Goal: Task Accomplishment & Management: Manage account settings

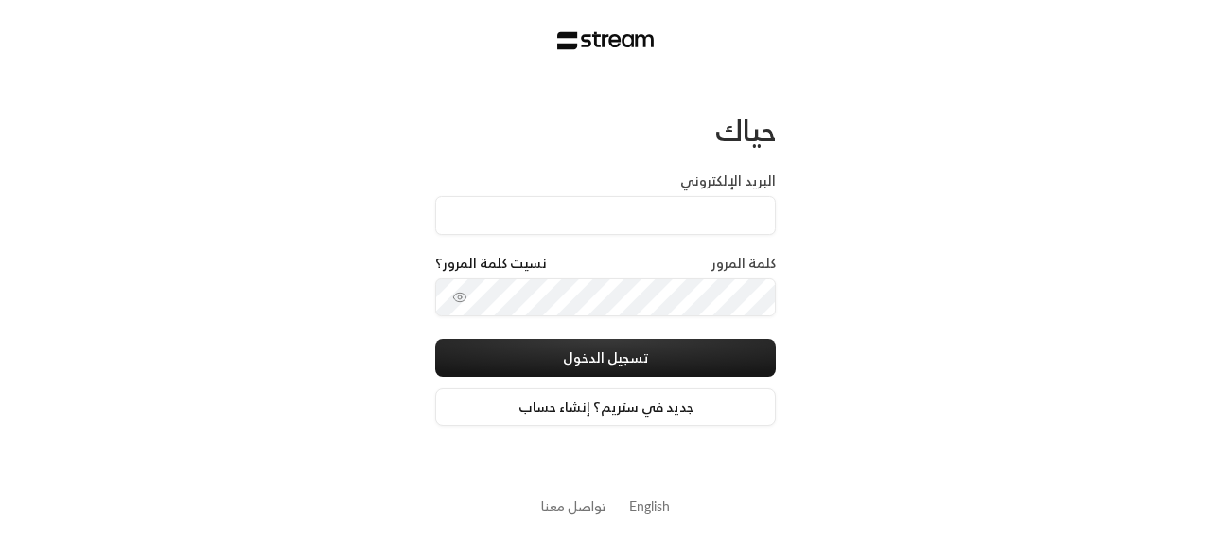
type input "م"
type input "[EMAIL_ADDRESS][DOMAIN_NAME]"
click at [435, 339] on button "تسجيل الدخول" at bounding box center [605, 358] width 341 height 38
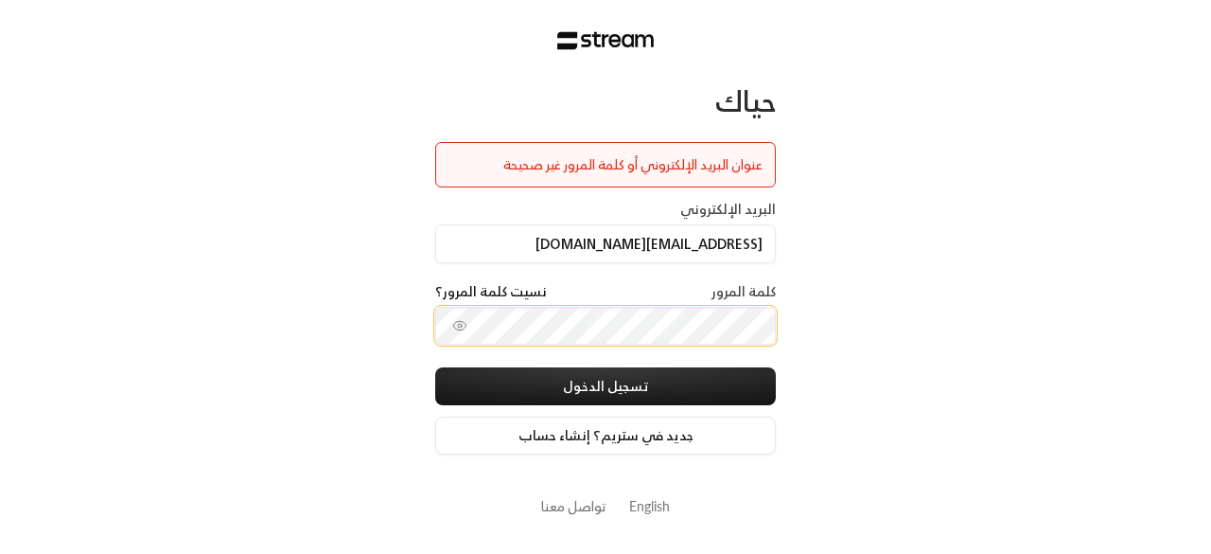
click at [435, 367] on button "تسجيل الدخول" at bounding box center [605, 386] width 341 height 38
click at [464, 324] on icon "toggle password visibility" at bounding box center [459, 325] width 15 height 15
click at [435, 367] on button "تسجيل الدخول" at bounding box center [605, 386] width 341 height 38
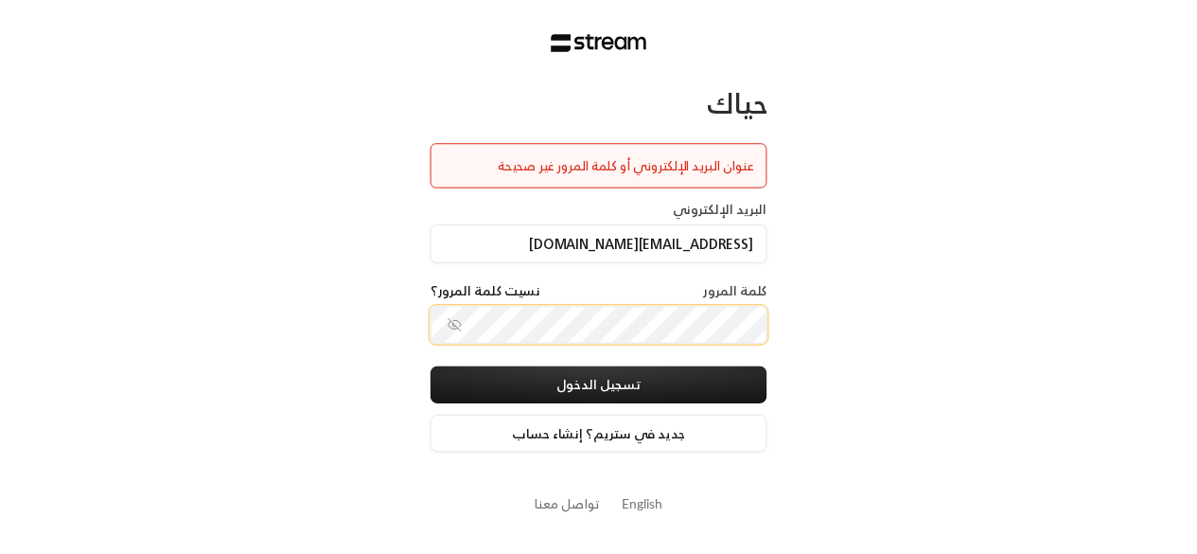
scroll to position [0, 0]
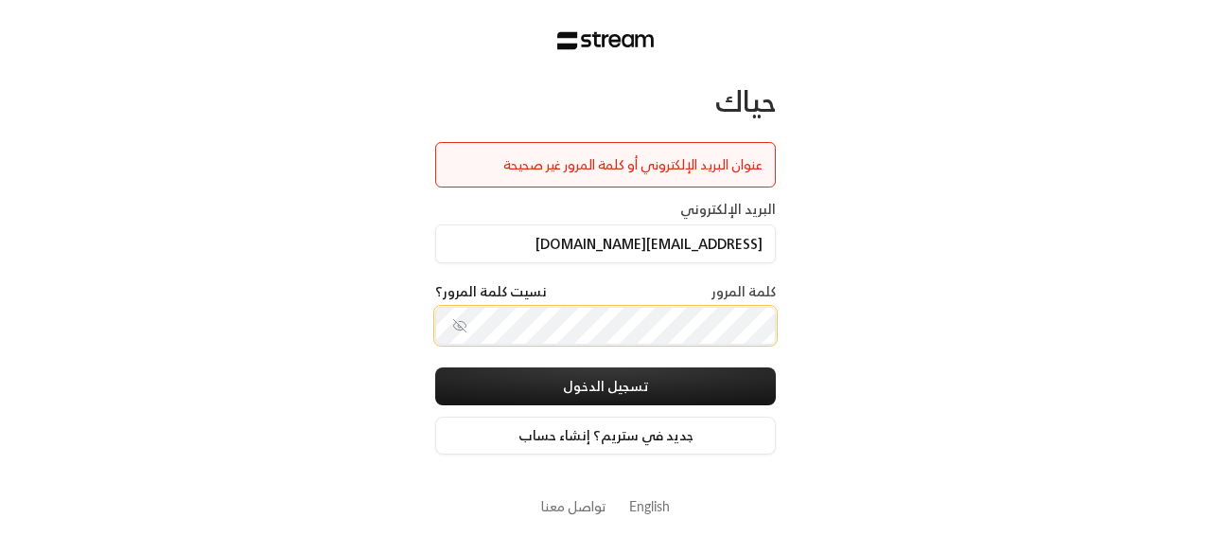
click at [435, 367] on button "تسجيل الدخول" at bounding box center [605, 386] width 341 height 38
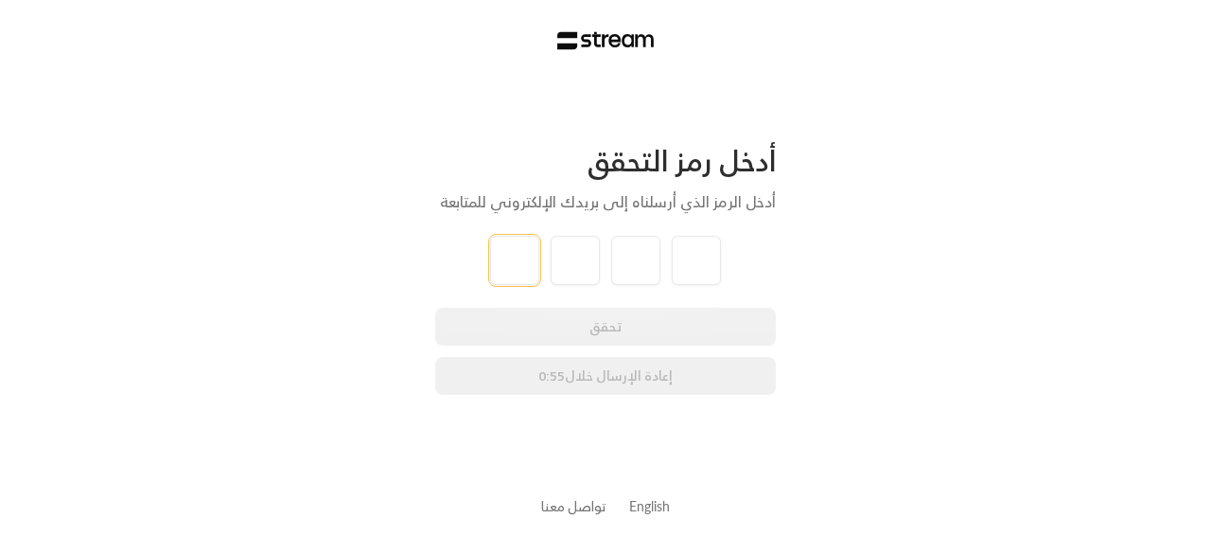
type input "6"
type input "7"
type input "0"
type input "7"
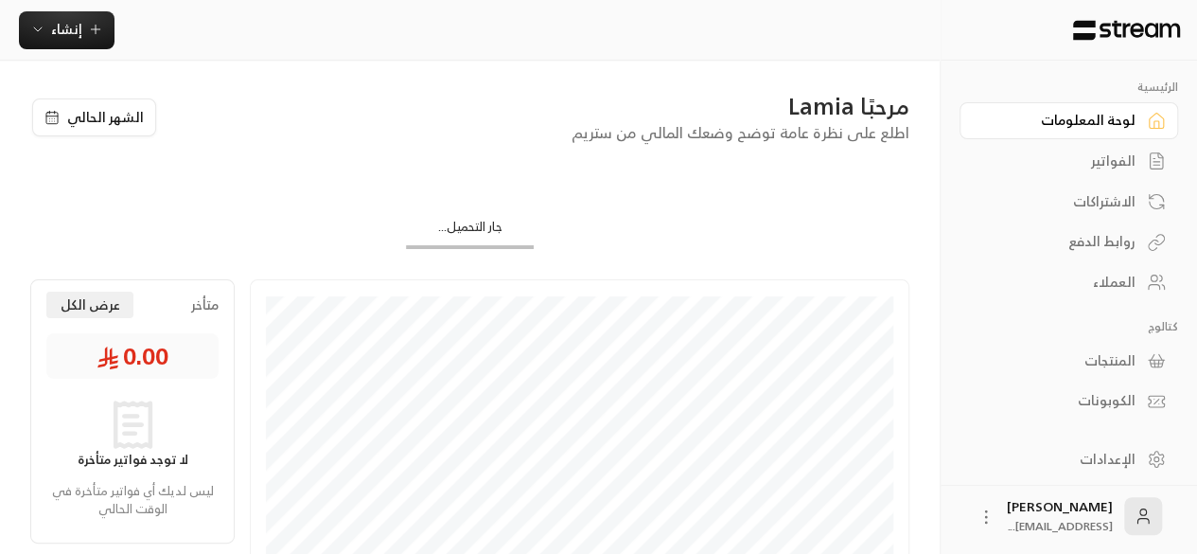
click at [1128, 170] on div "الفواتير" at bounding box center [1059, 160] width 152 height 19
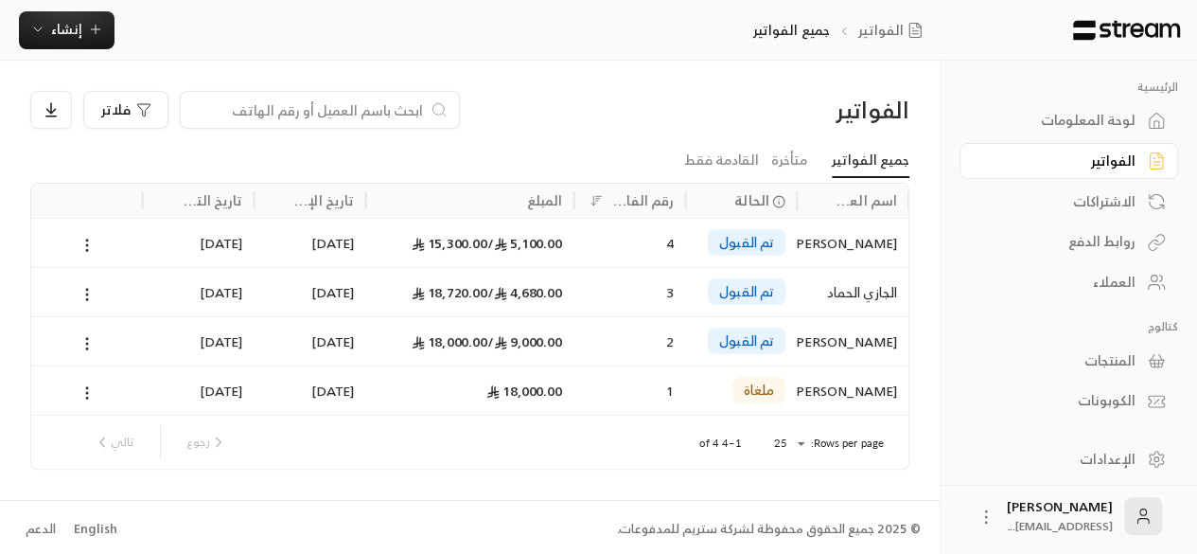
click at [1117, 251] on div "روابط الدفع" at bounding box center [1059, 241] width 152 height 19
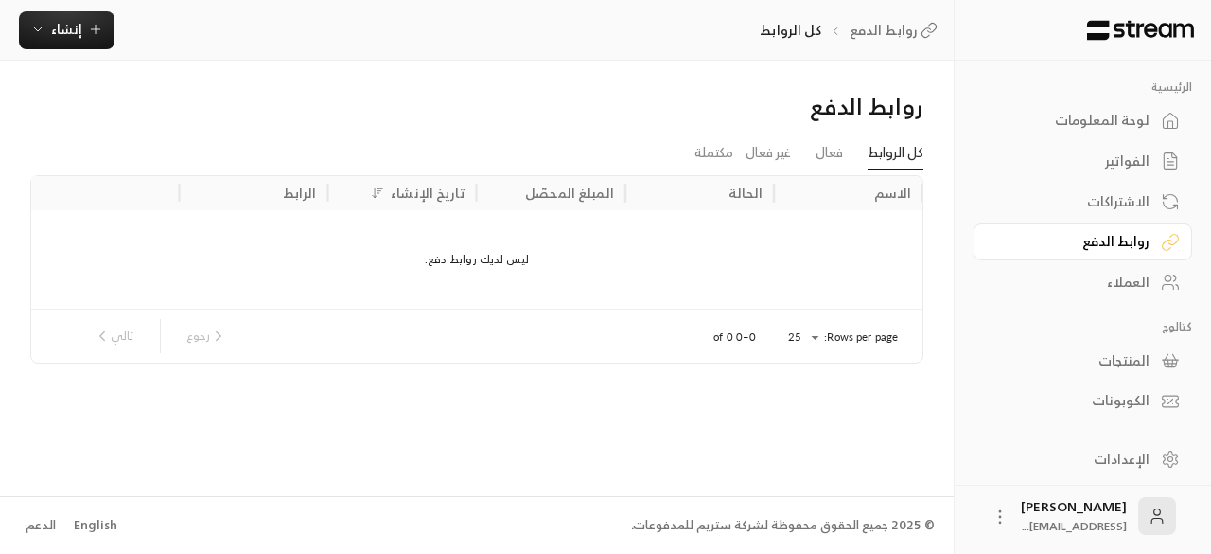
click at [1121, 280] on div "العملاء" at bounding box center [1073, 282] width 152 height 19
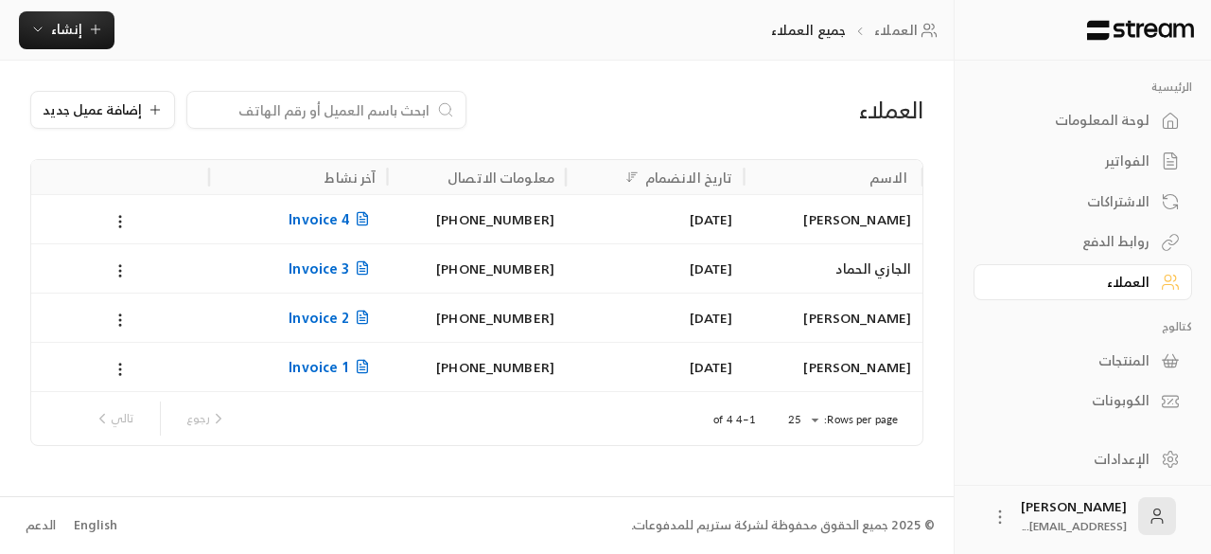
click at [344, 312] on span "Invoice 2" at bounding box center [332, 318] width 87 height 24
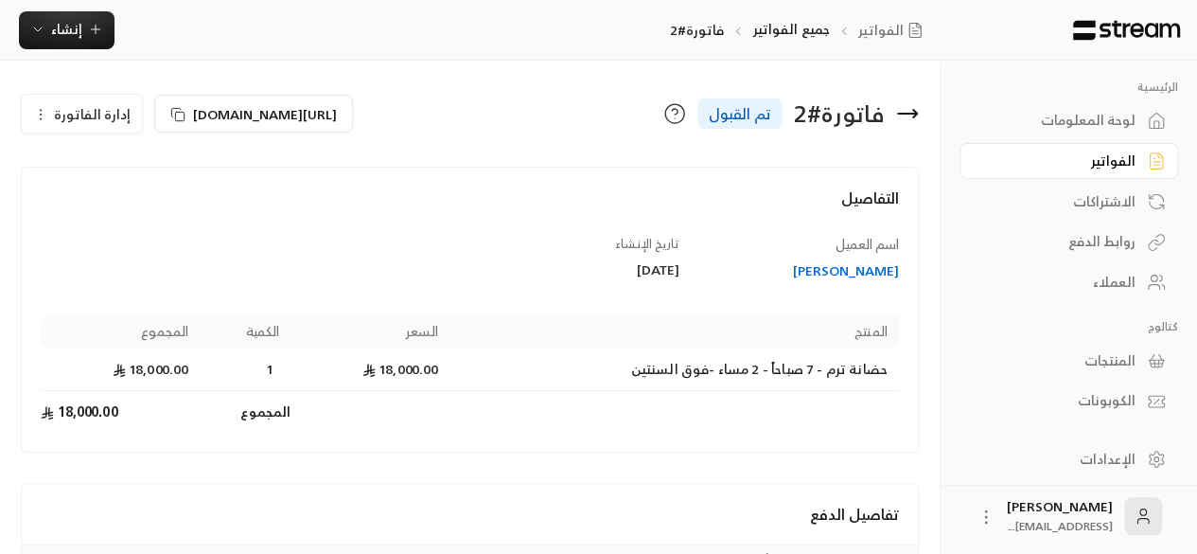
click at [916, 111] on icon at bounding box center [907, 113] width 23 height 23
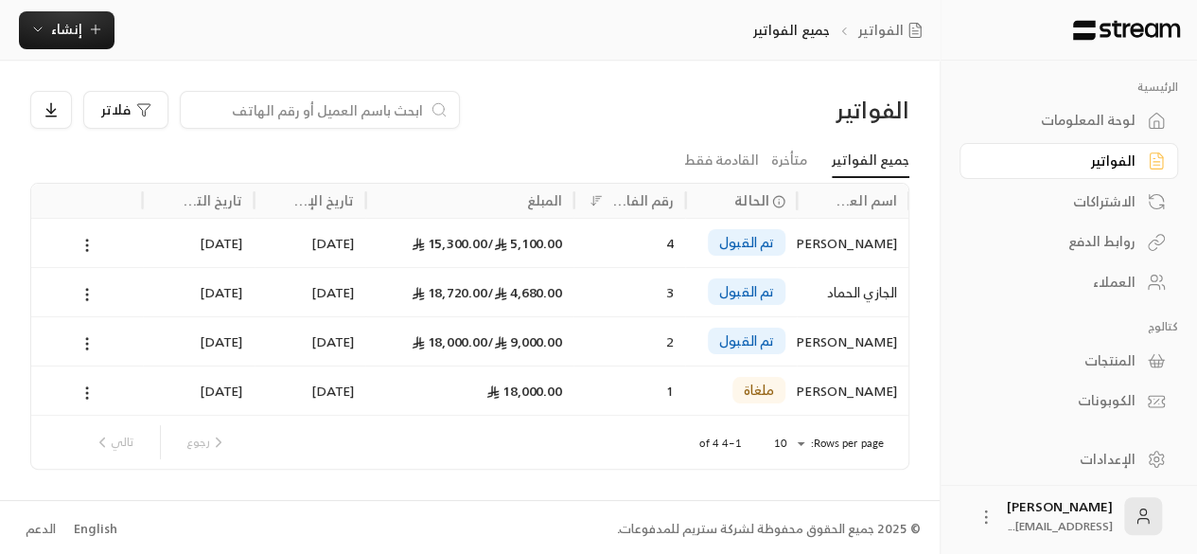
click at [1143, 202] on link "الاشتراكات" at bounding box center [1069, 201] width 219 height 37
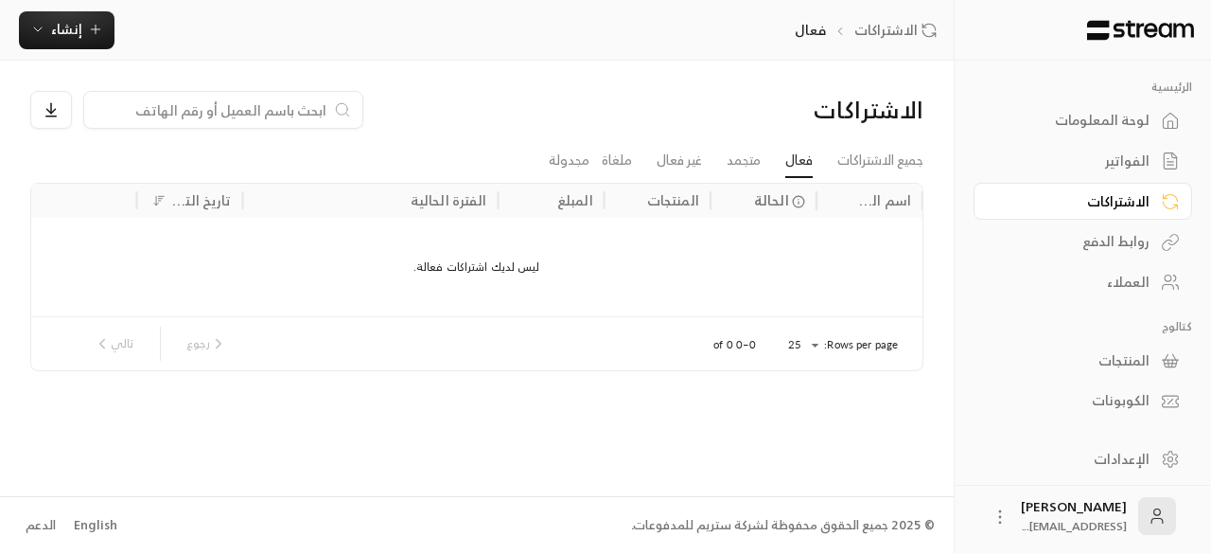
click at [1136, 153] on div "الفواتير" at bounding box center [1073, 160] width 152 height 19
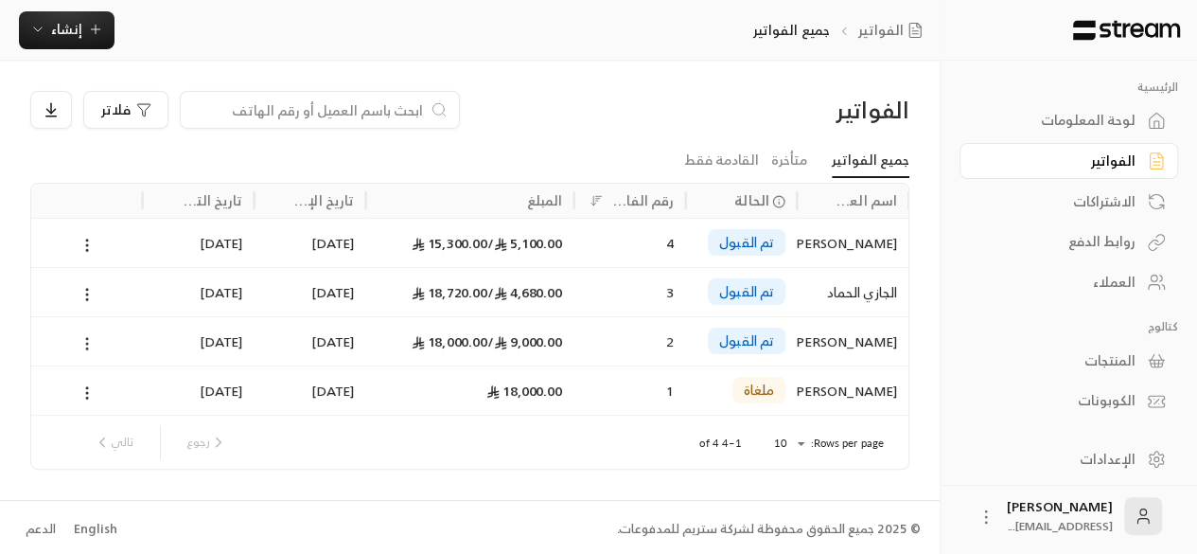
click at [90, 342] on icon at bounding box center [87, 343] width 17 height 17
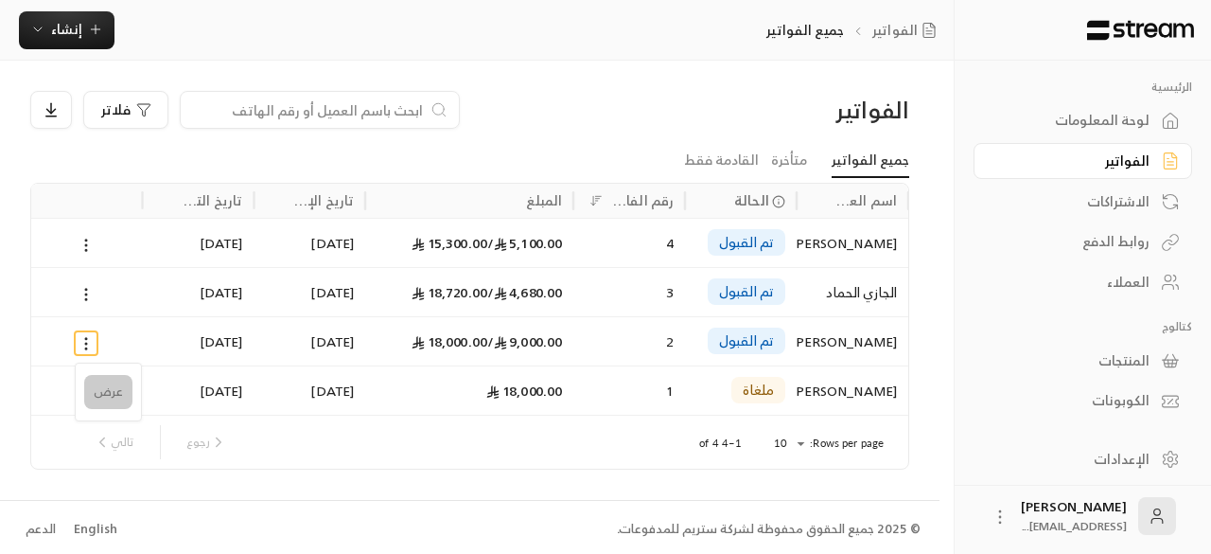
click at [117, 395] on li "عرض" at bounding box center [108, 392] width 48 height 34
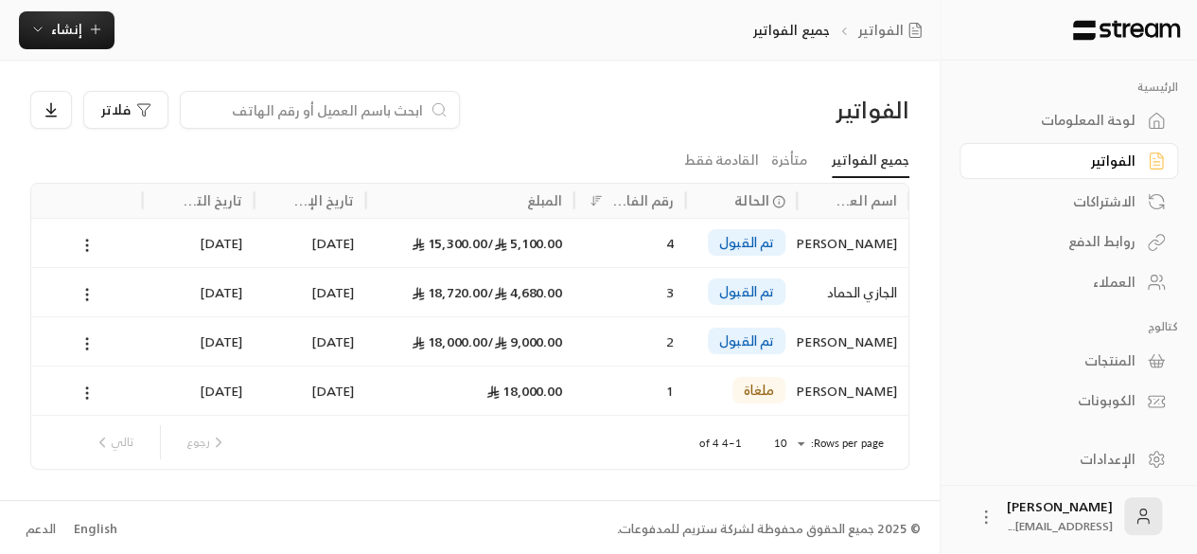
click at [757, 348] on span "تم القبول" at bounding box center [746, 340] width 55 height 19
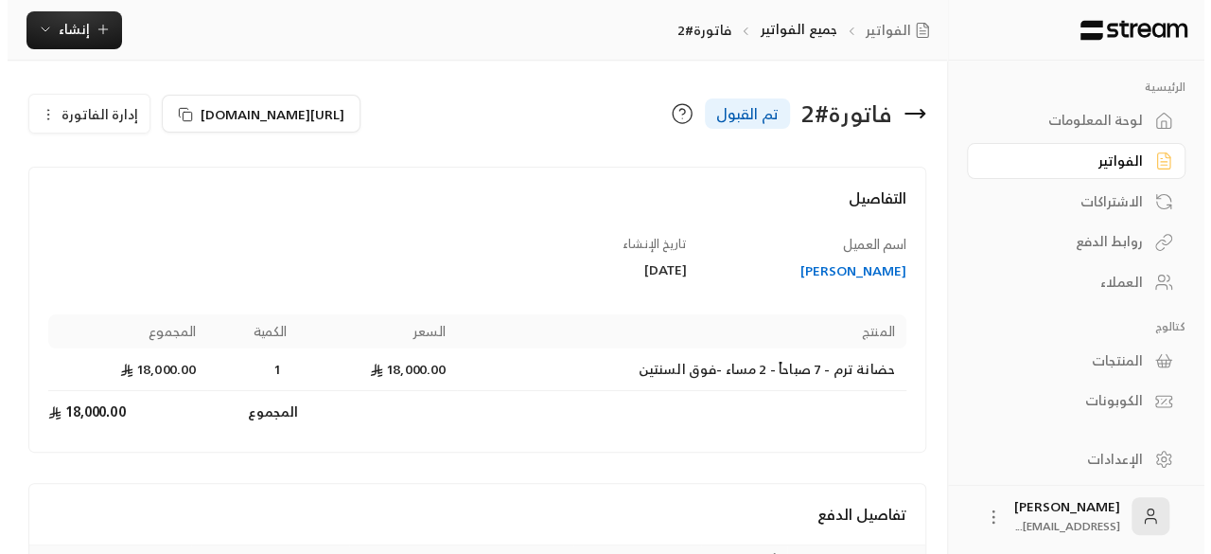
scroll to position [344, 0]
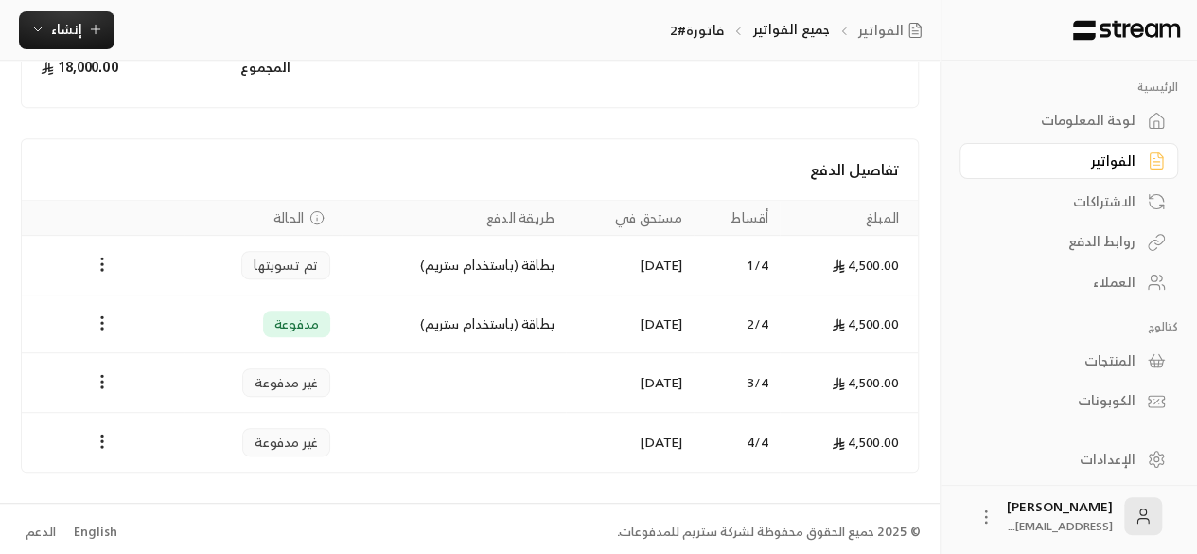
click at [316, 212] on icon "Payments" at bounding box center [316, 217] width 15 height 15
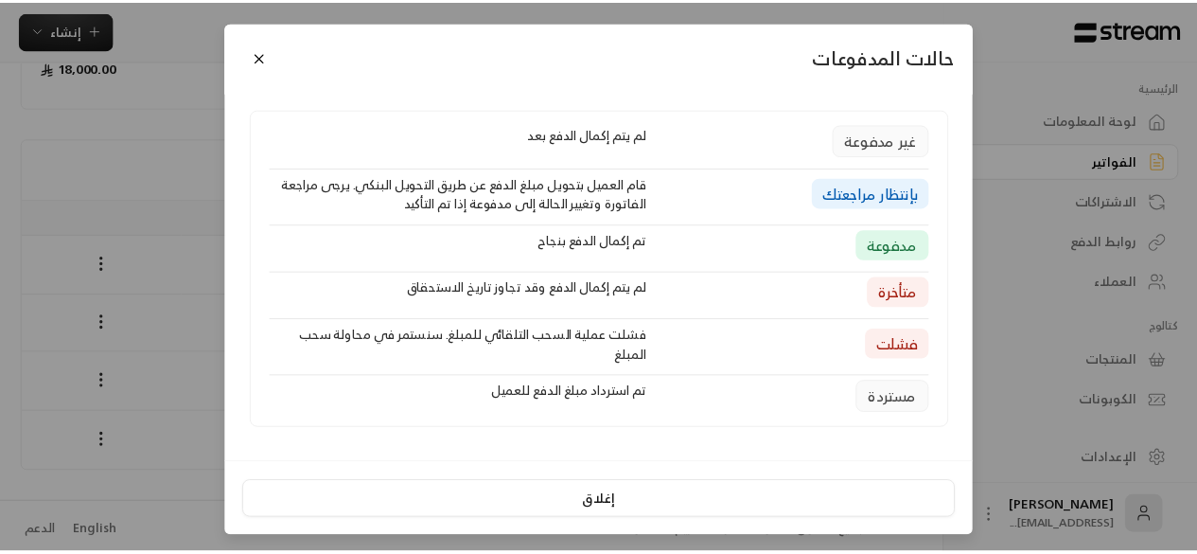
scroll to position [2, 0]
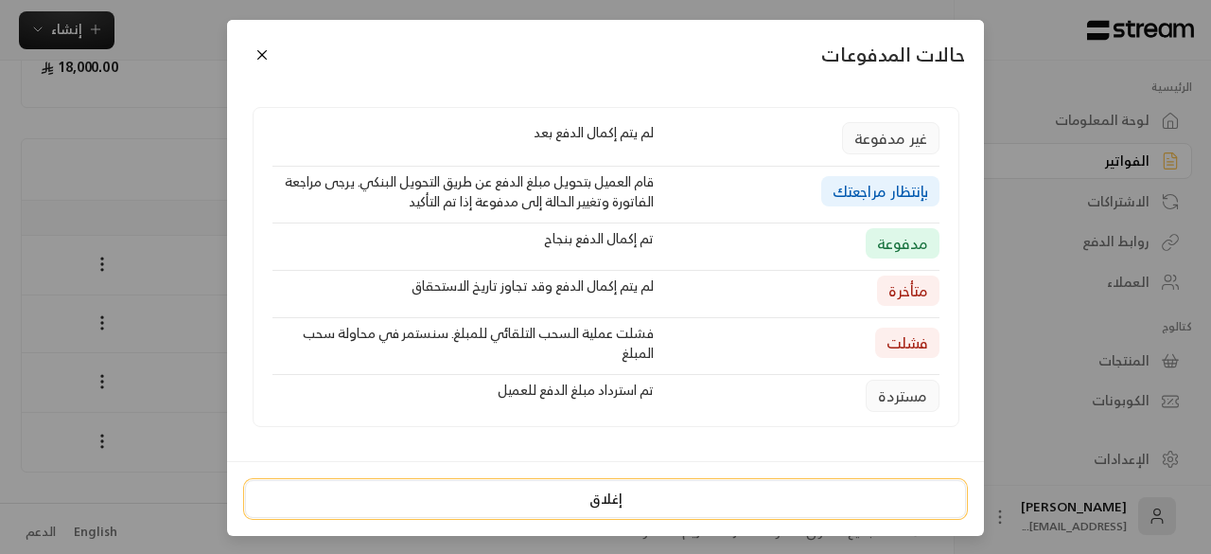
click at [619, 492] on button "إغلاق" at bounding box center [605, 499] width 721 height 38
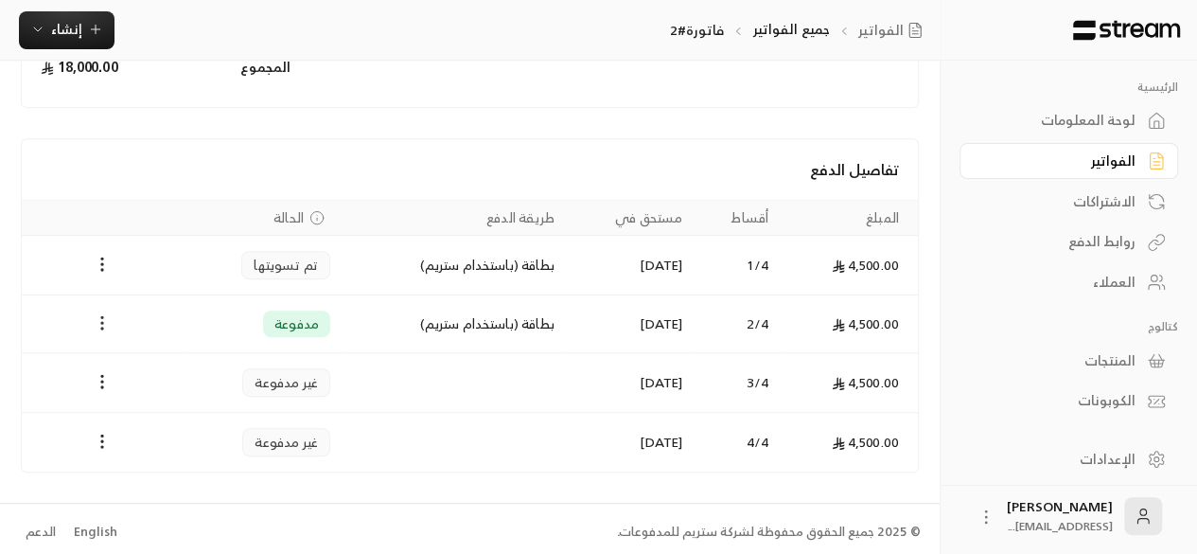
click at [109, 319] on icon "Payments" at bounding box center [102, 322] width 19 height 19
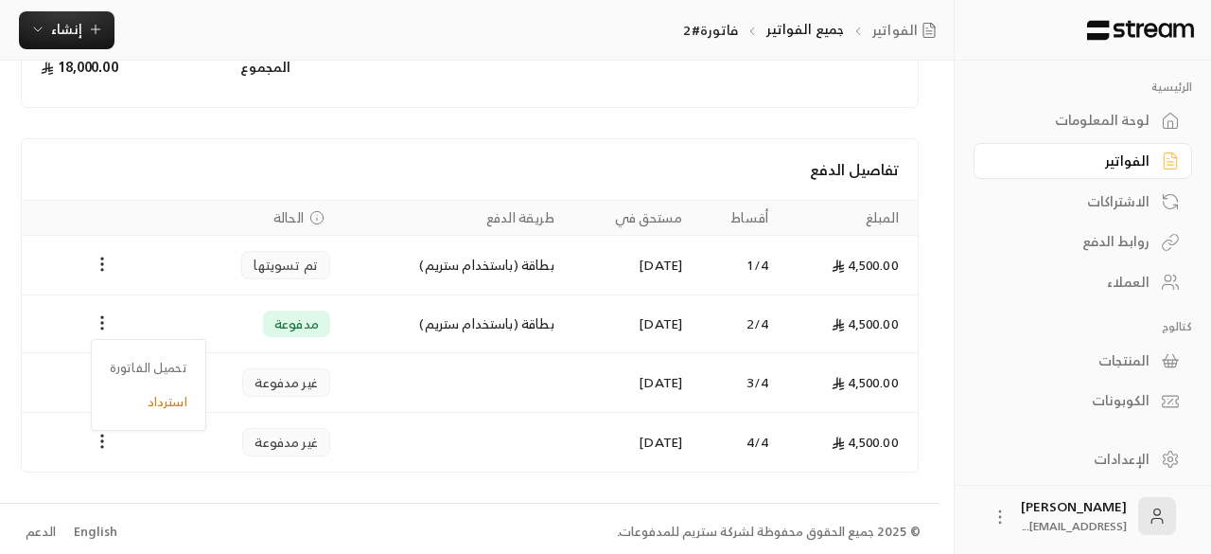
click at [555, 433] on div at bounding box center [605, 277] width 1211 height 554
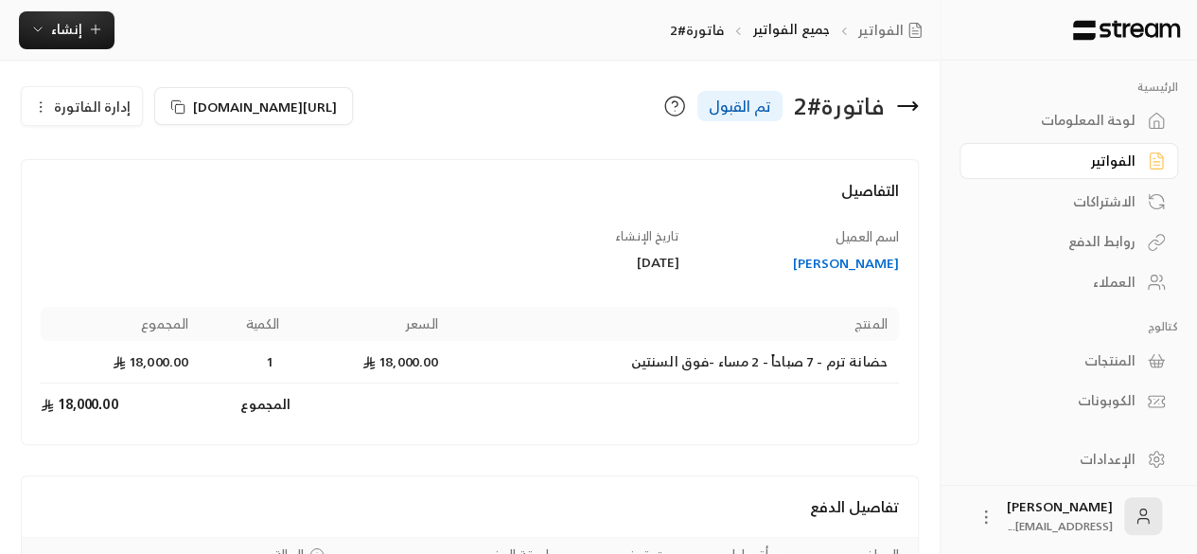
scroll to position [6, 0]
click at [835, 116] on div "فاتورة # 2" at bounding box center [839, 108] width 91 height 30
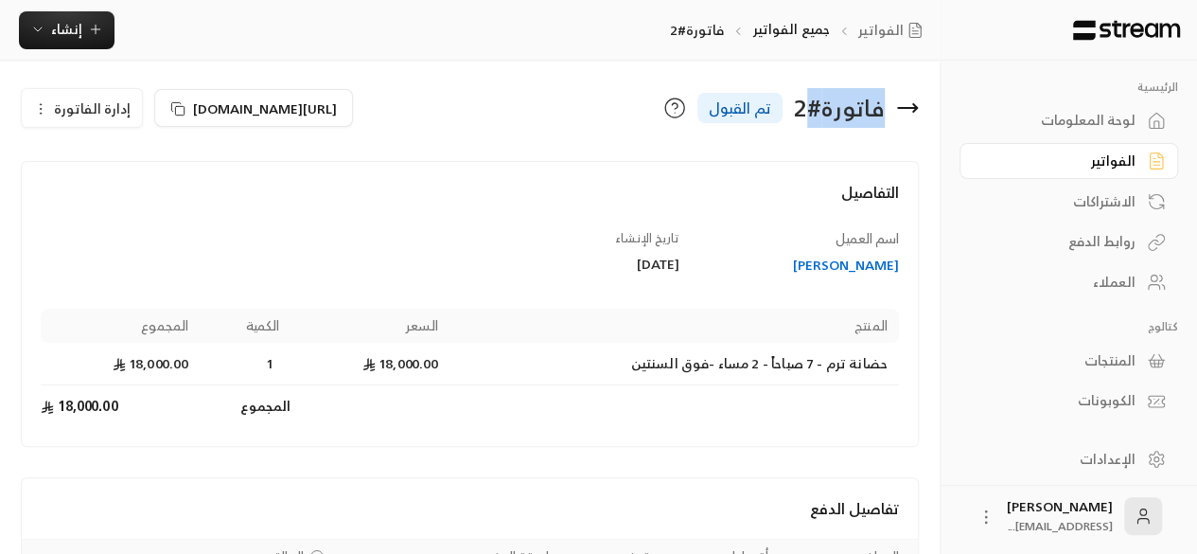
click at [835, 116] on div "فاتورة # 2" at bounding box center [839, 108] width 91 height 30
